Goal: Information Seeking & Learning: Learn about a topic

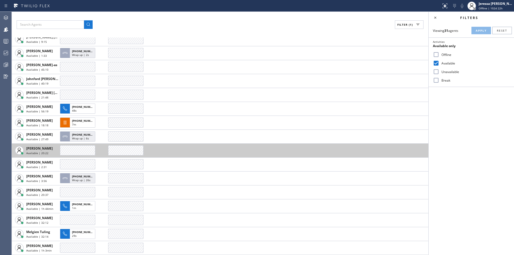
scroll to position [179, 0]
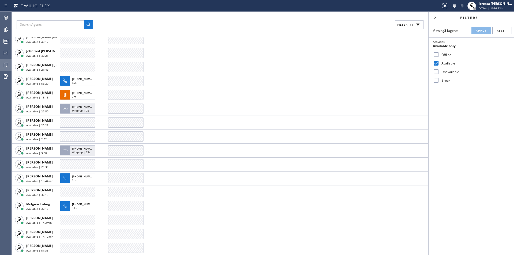
click at [7, 61] on div at bounding box center [6, 64] width 12 height 11
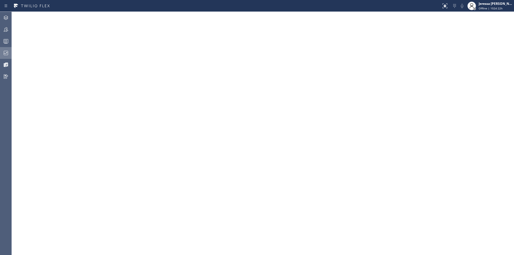
click at [5, 51] on icon at bounding box center [6, 53] width 6 height 6
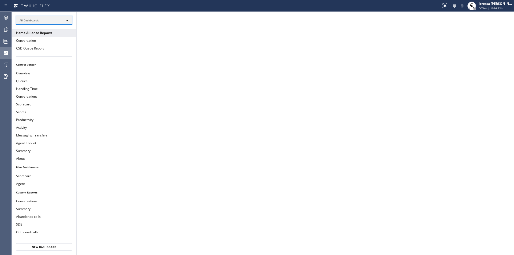
click at [67, 20] on div "All Dashboards" at bounding box center [44, 20] width 56 height 9
click at [39, 53] on li "Custom Reports" at bounding box center [43, 54] width 55 height 6
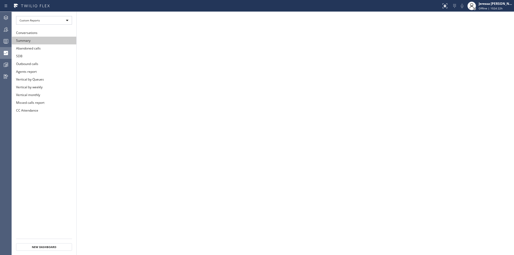
click at [39, 40] on button "Summary" at bounding box center [44, 41] width 65 height 8
click at [37, 48] on button "Abandoned calls" at bounding box center [44, 48] width 65 height 8
click at [49, 37] on button "Summary" at bounding box center [44, 41] width 65 height 8
click at [6, 37] on div at bounding box center [6, 41] width 12 height 11
